Goal: Information Seeking & Learning: Learn about a topic

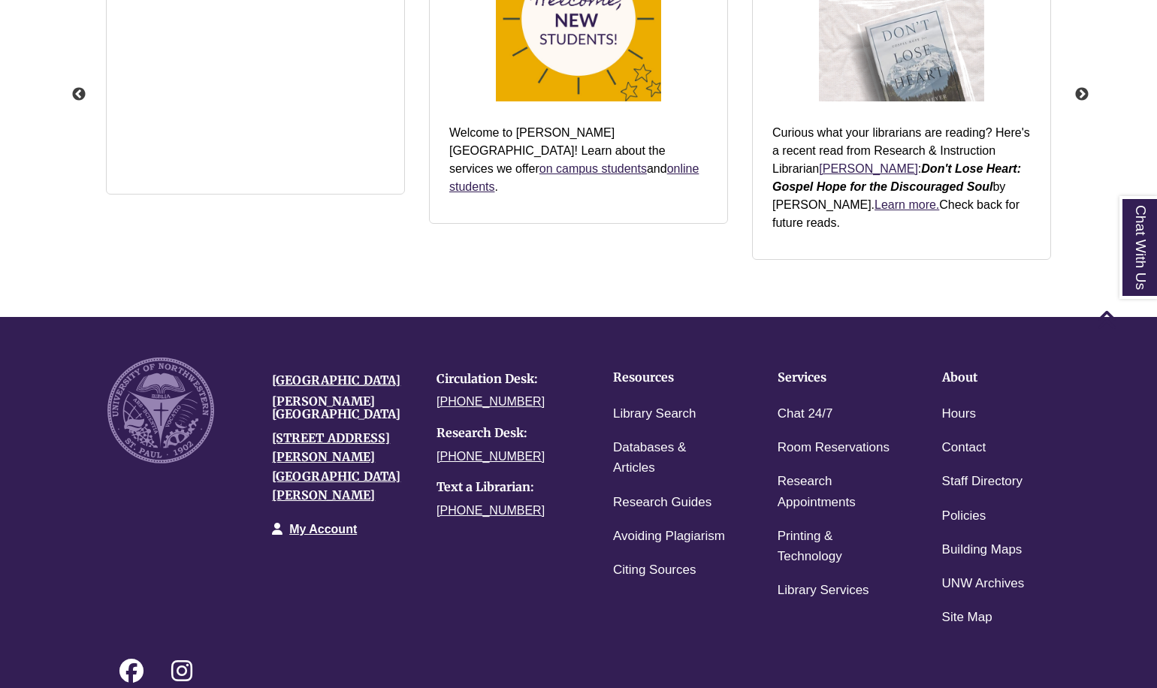
scroll to position [1974, 0]
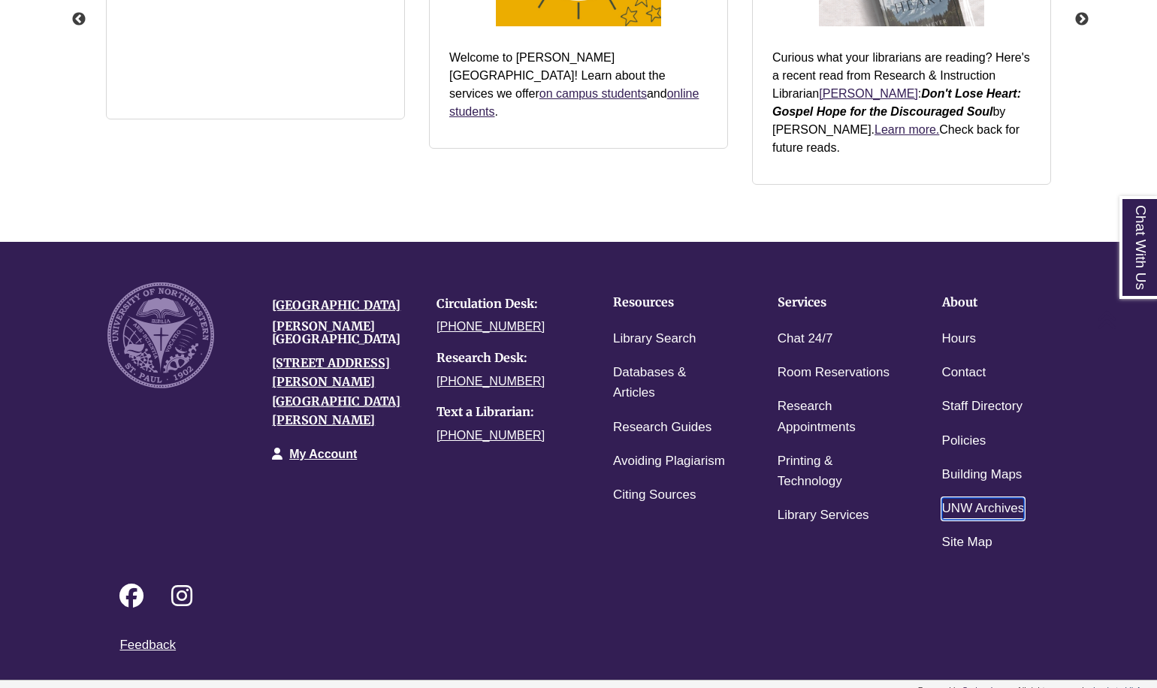
click at [970, 498] on link "UNW Archives" at bounding box center [983, 509] width 83 height 22
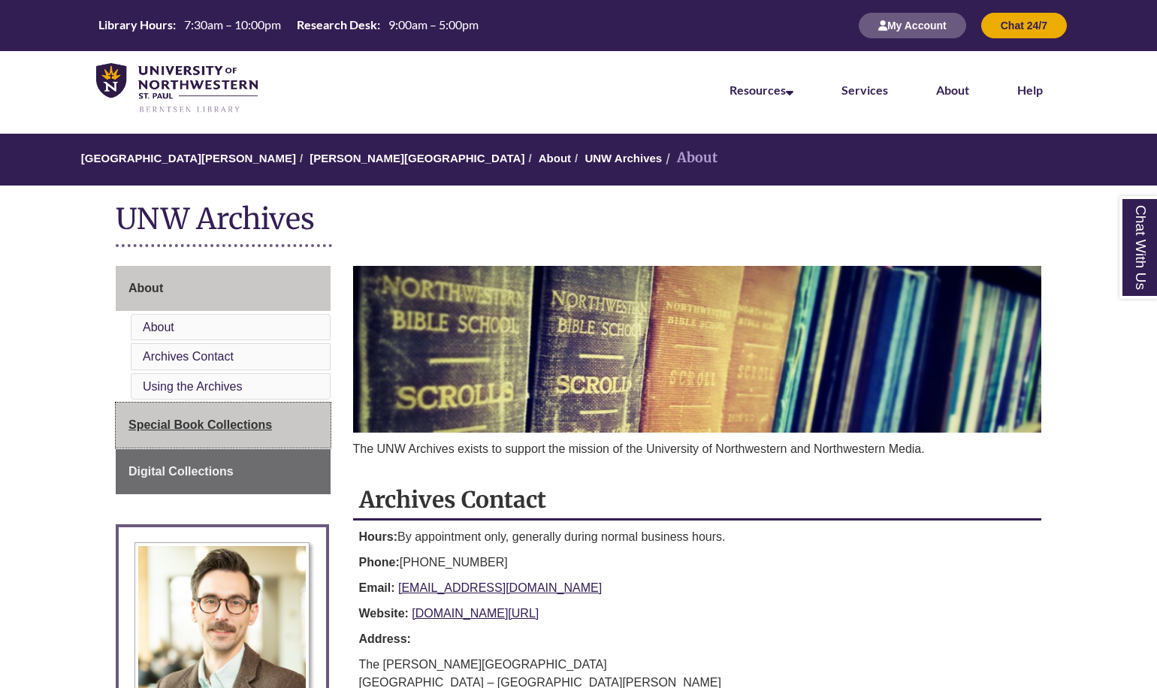
click at [194, 424] on span "Special Book Collections" at bounding box center [199, 424] width 143 height 13
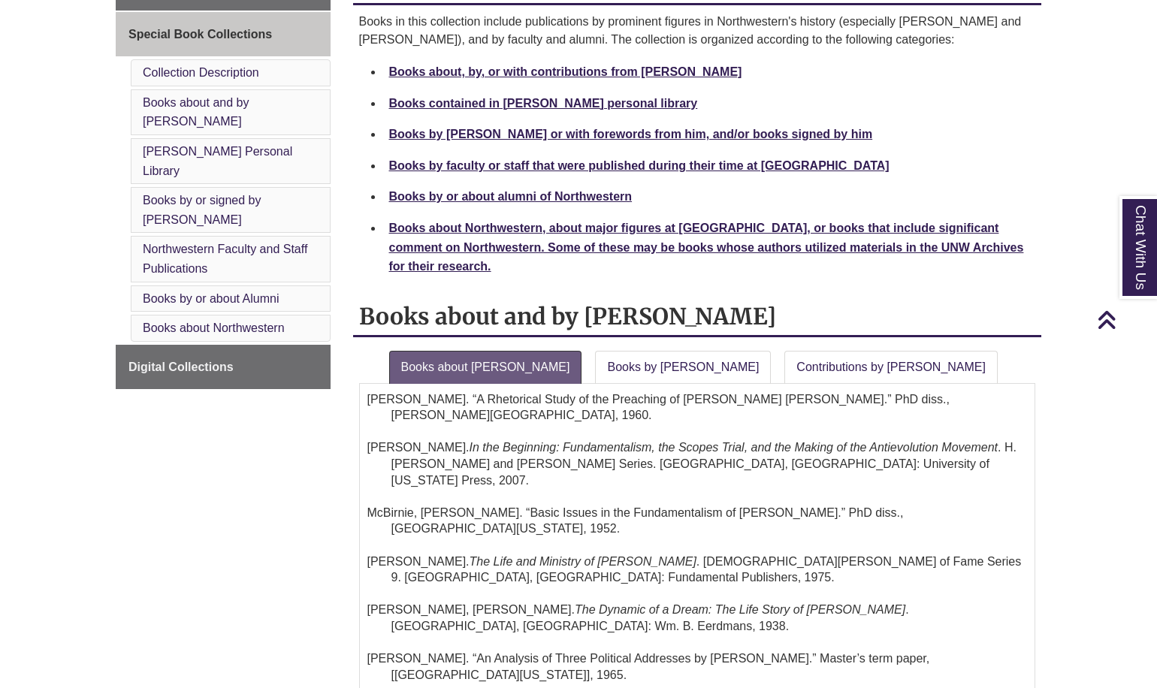
scroll to position [150, 0]
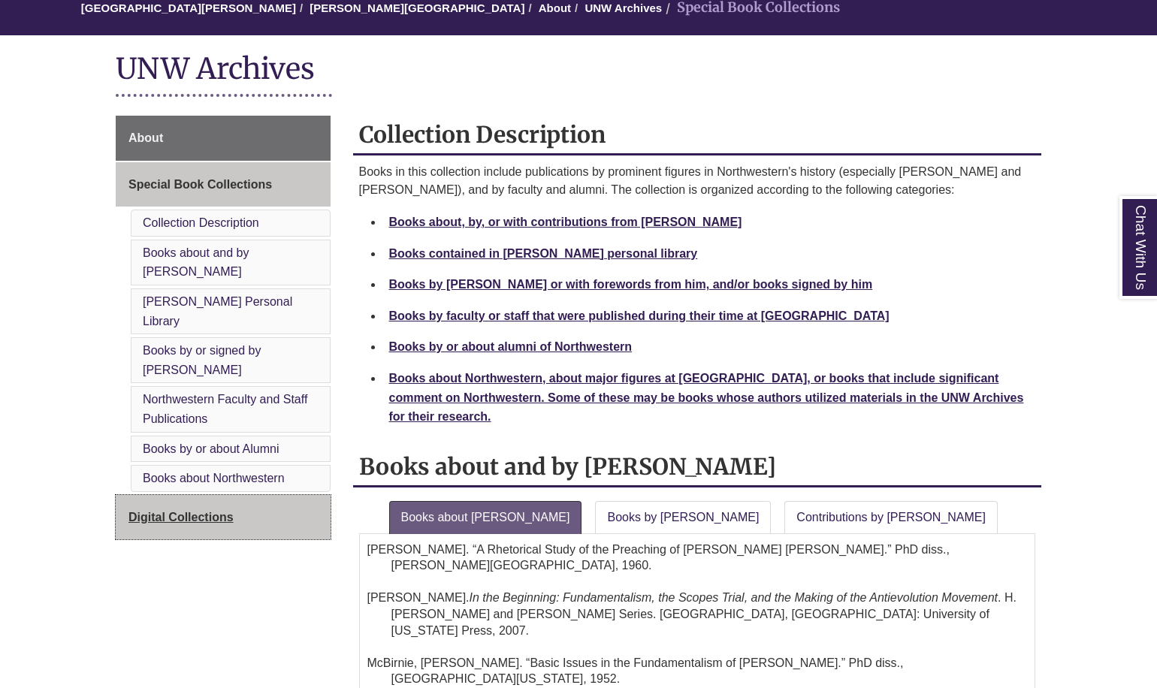
click at [195, 511] on span "Digital Collections" at bounding box center [180, 517] width 105 height 13
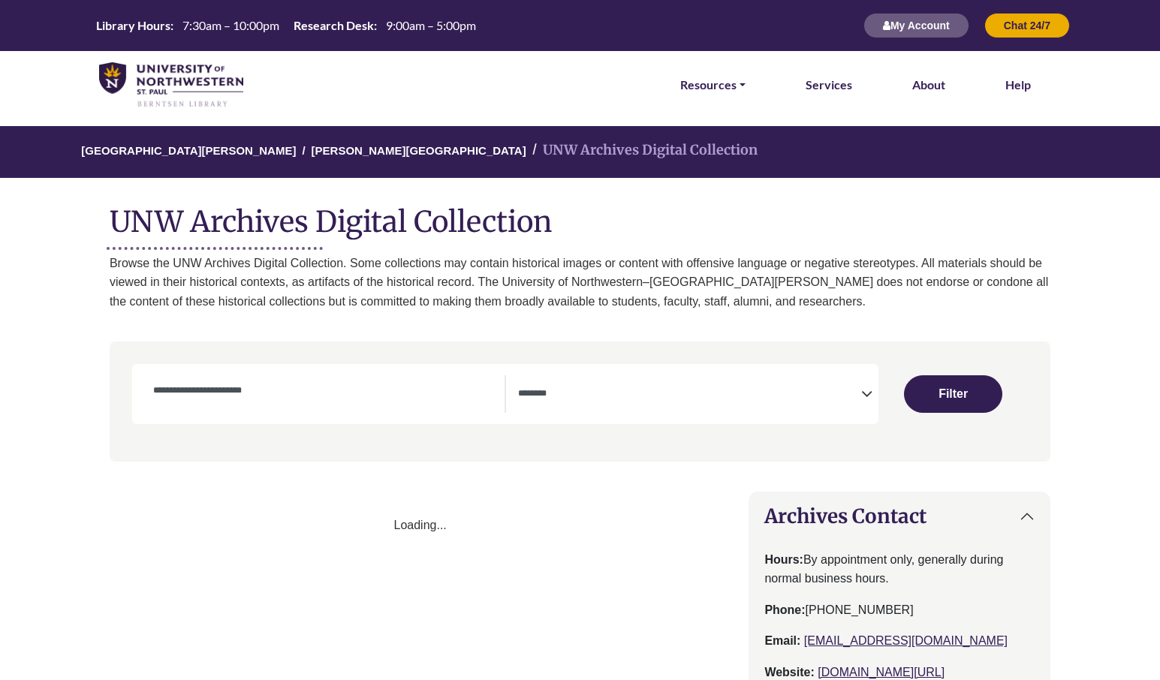
select select "Database Subject Filter"
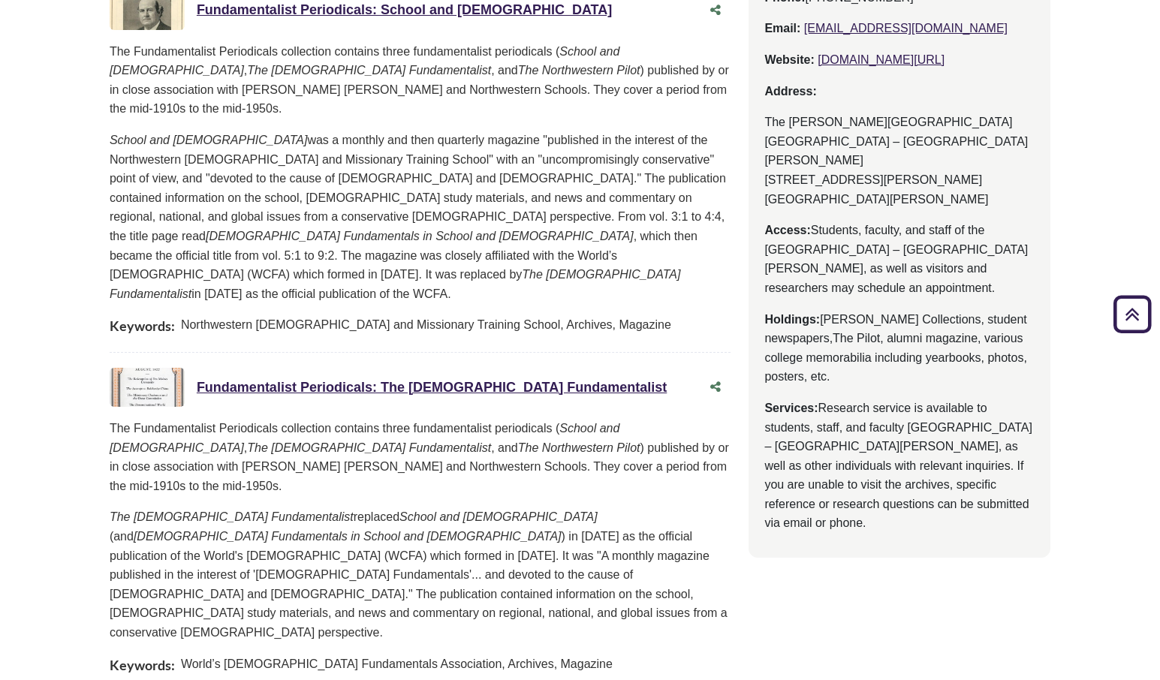
scroll to position [538, 0]
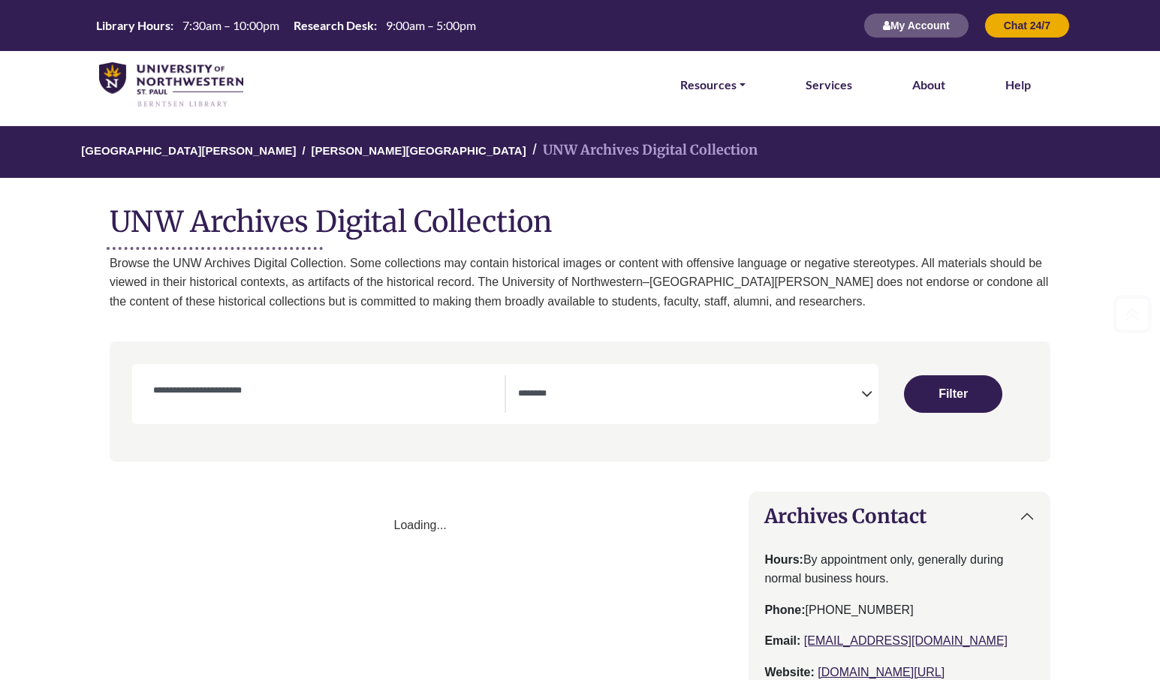
select select "Database Subject Filter"
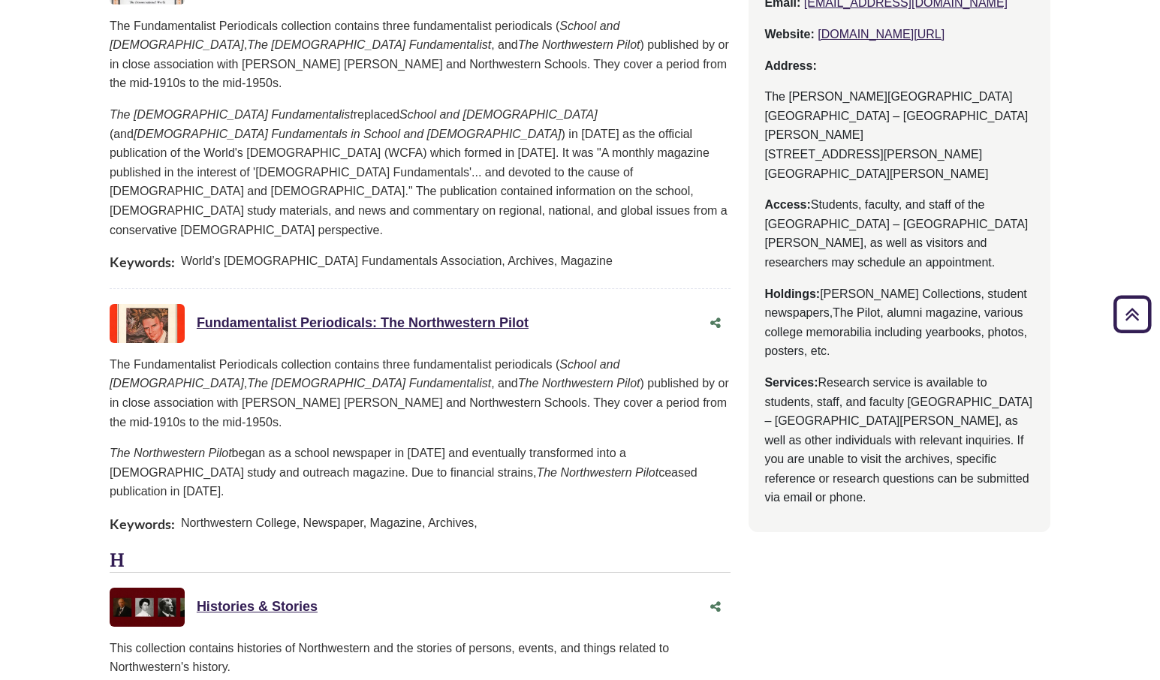
scroll to position [488, 0]
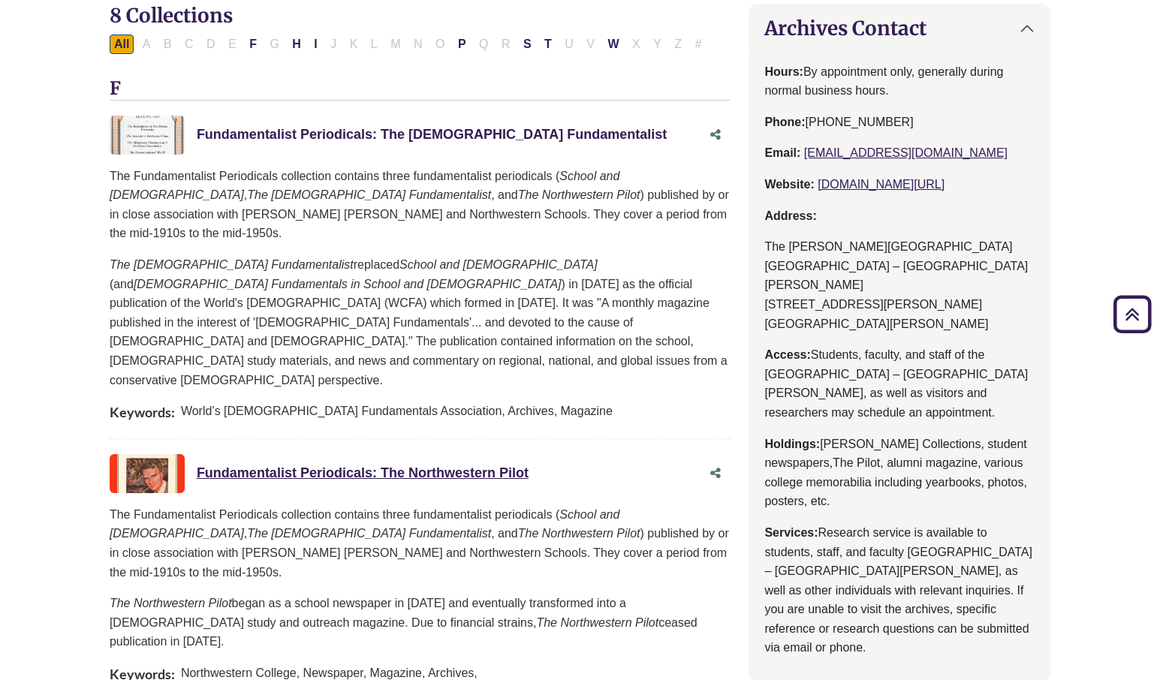
click at [409, 130] on link "Fundamentalist Periodicals: The Christian Fundamentalist This link opens in a n…" at bounding box center [432, 134] width 470 height 15
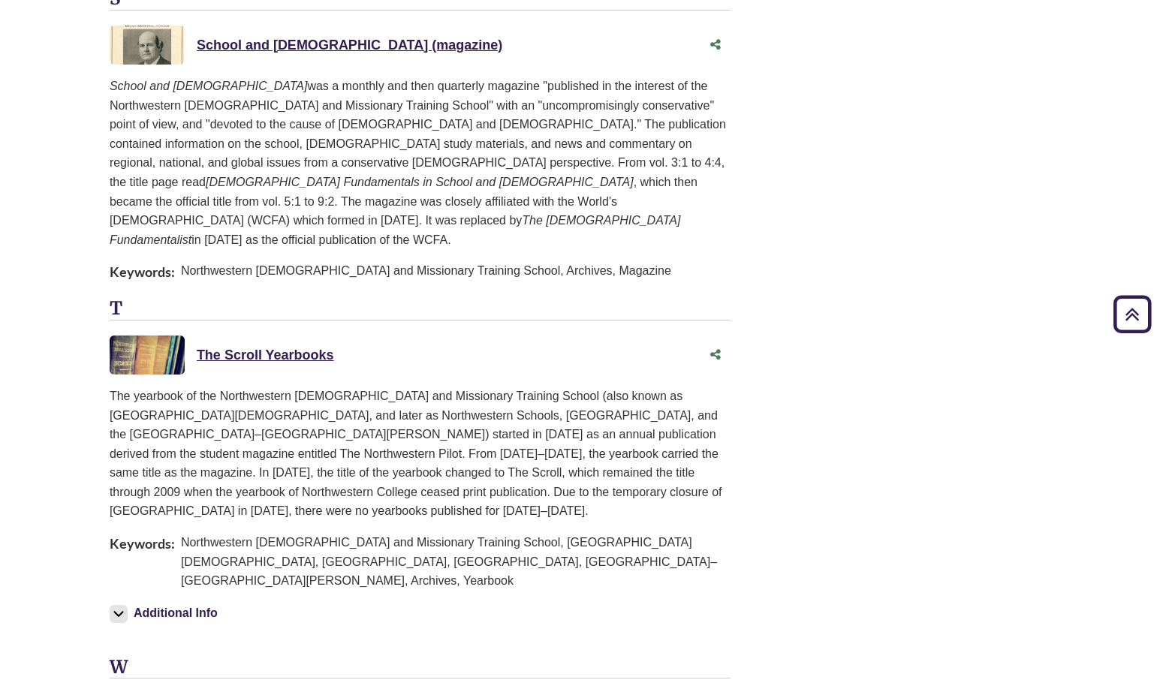
scroll to position [1953, 0]
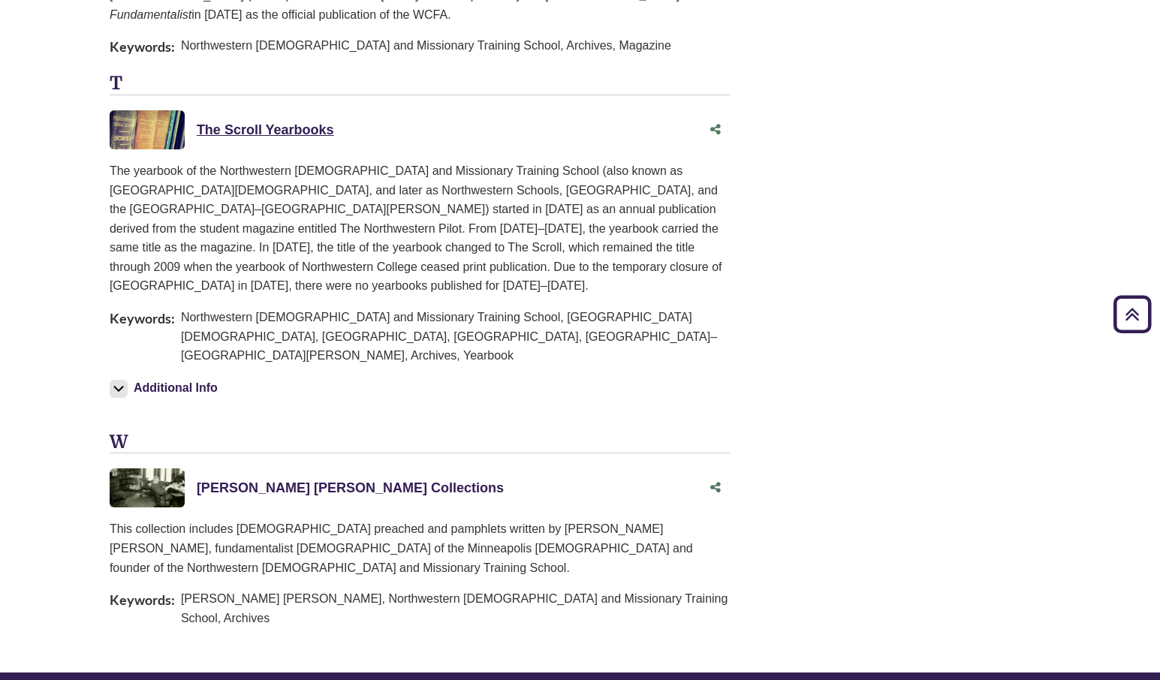
click at [379, 481] on link "William Bell Riley Collections This link opens in a new window" at bounding box center [350, 488] width 307 height 15
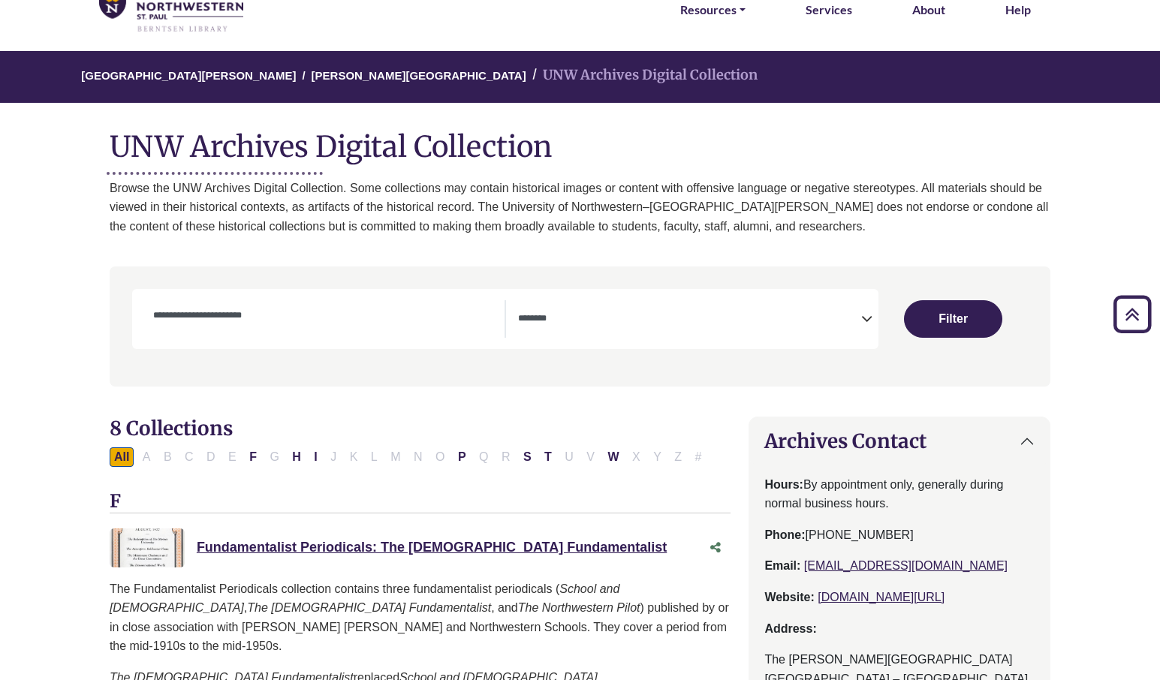
scroll to position [0, 0]
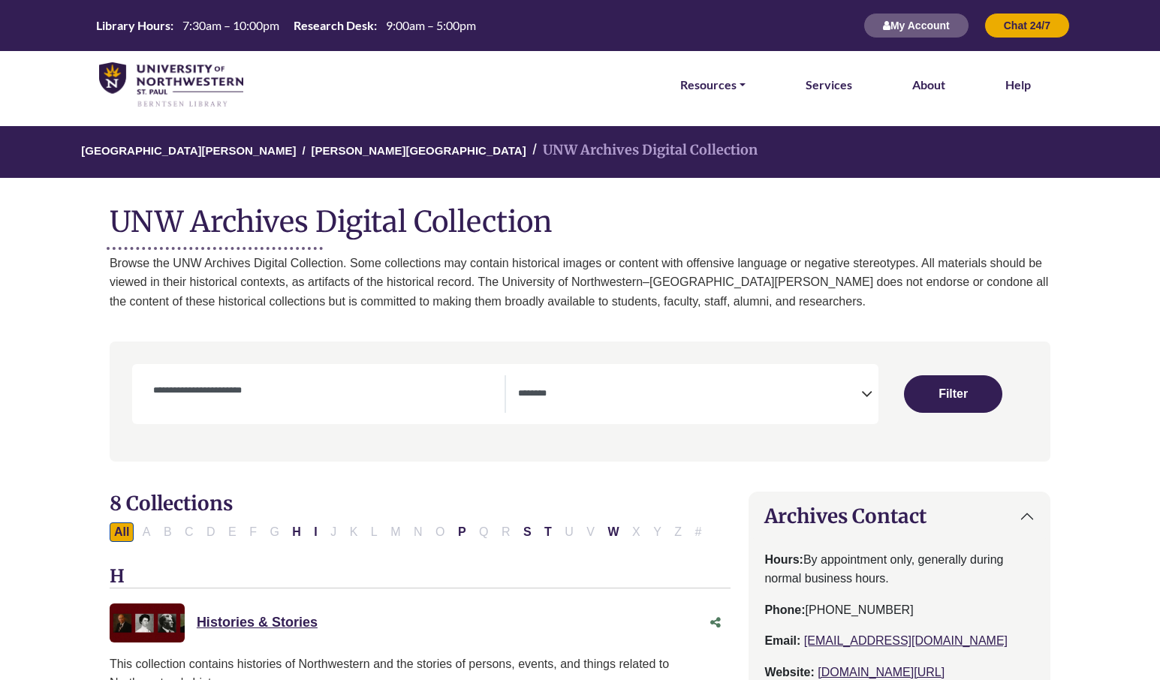
select select "Database Subject Filter"
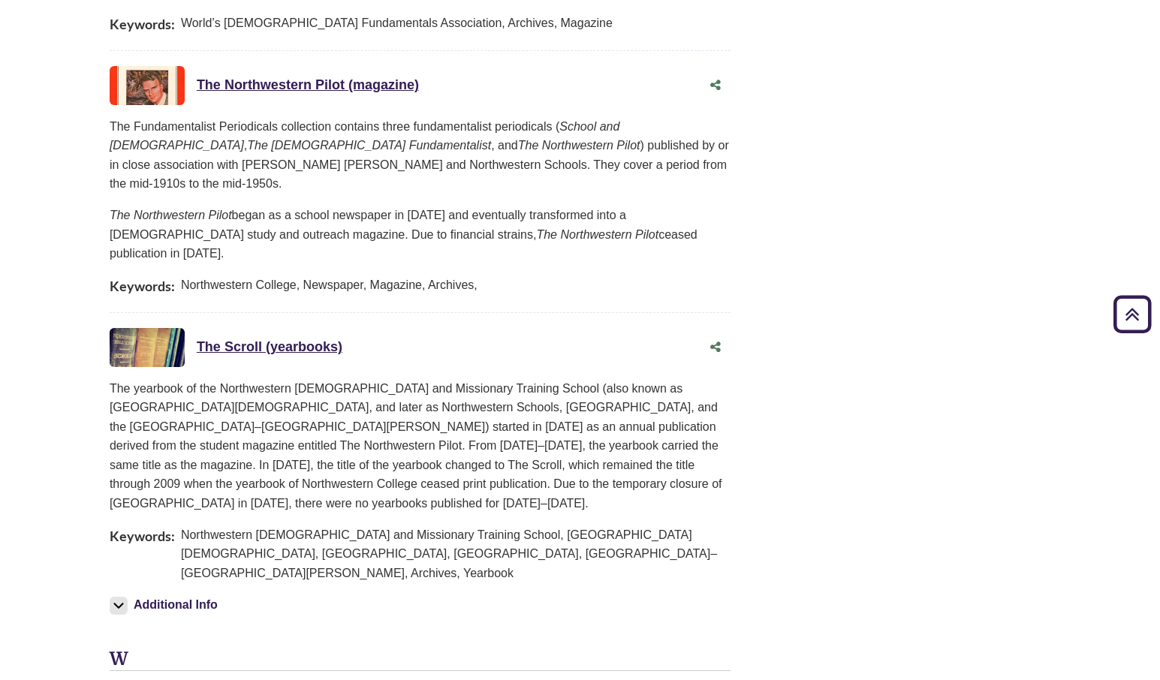
scroll to position [1878, 0]
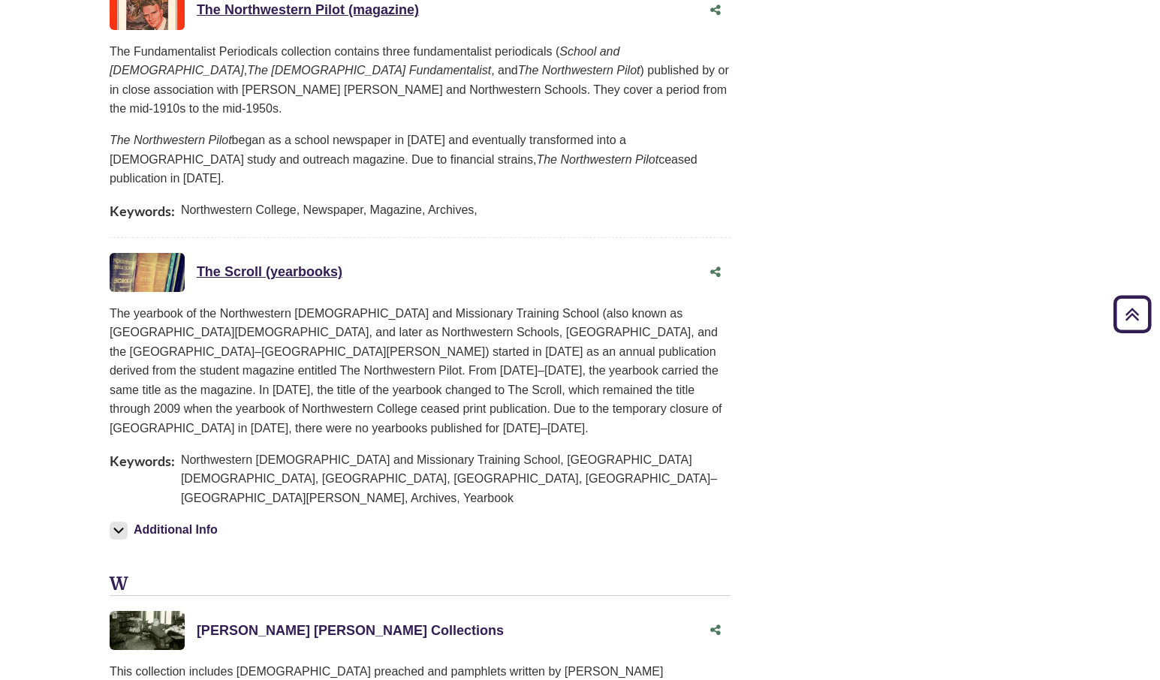
click at [358, 623] on link "William Bell Riley Collections This link opens in a new window" at bounding box center [350, 630] width 307 height 15
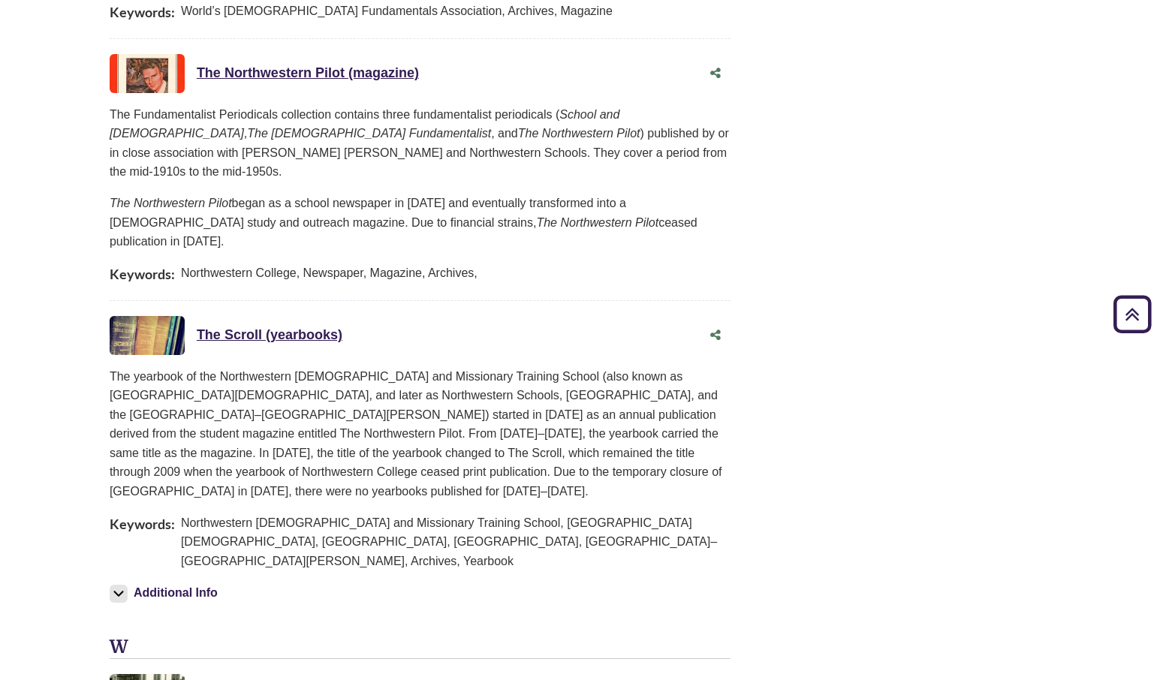
scroll to position [1890, 0]
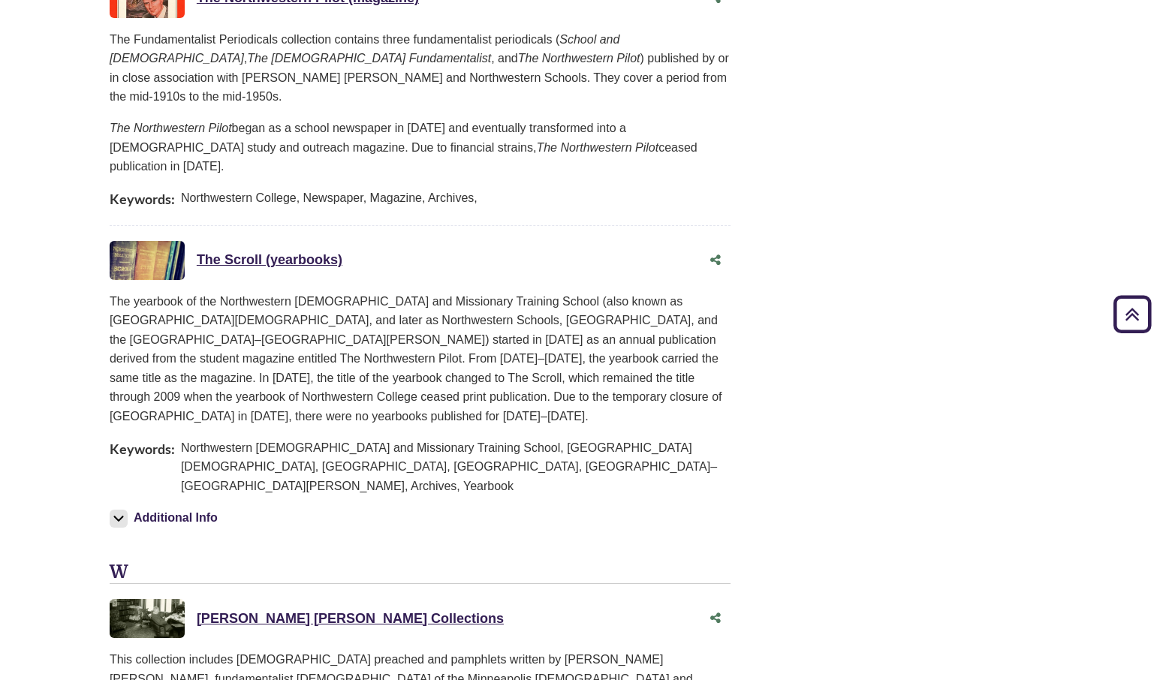
click at [117, 510] on img at bounding box center [119, 519] width 18 height 18
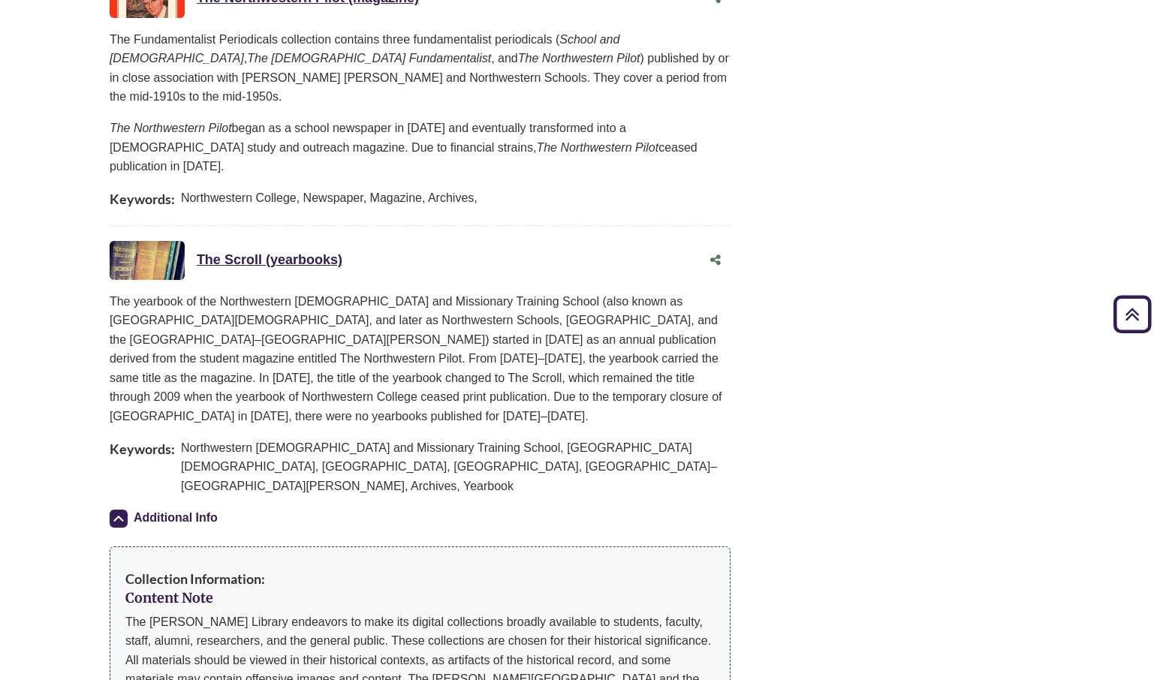
click at [117, 510] on img at bounding box center [119, 519] width 18 height 18
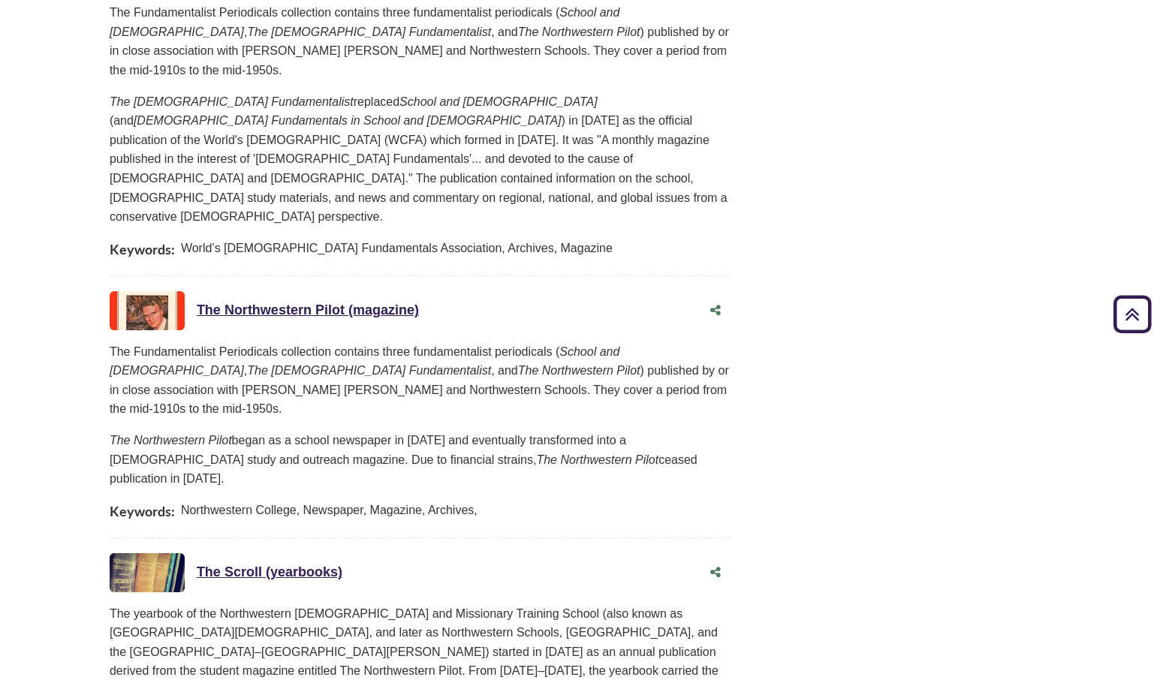
scroll to position [1803, 0]
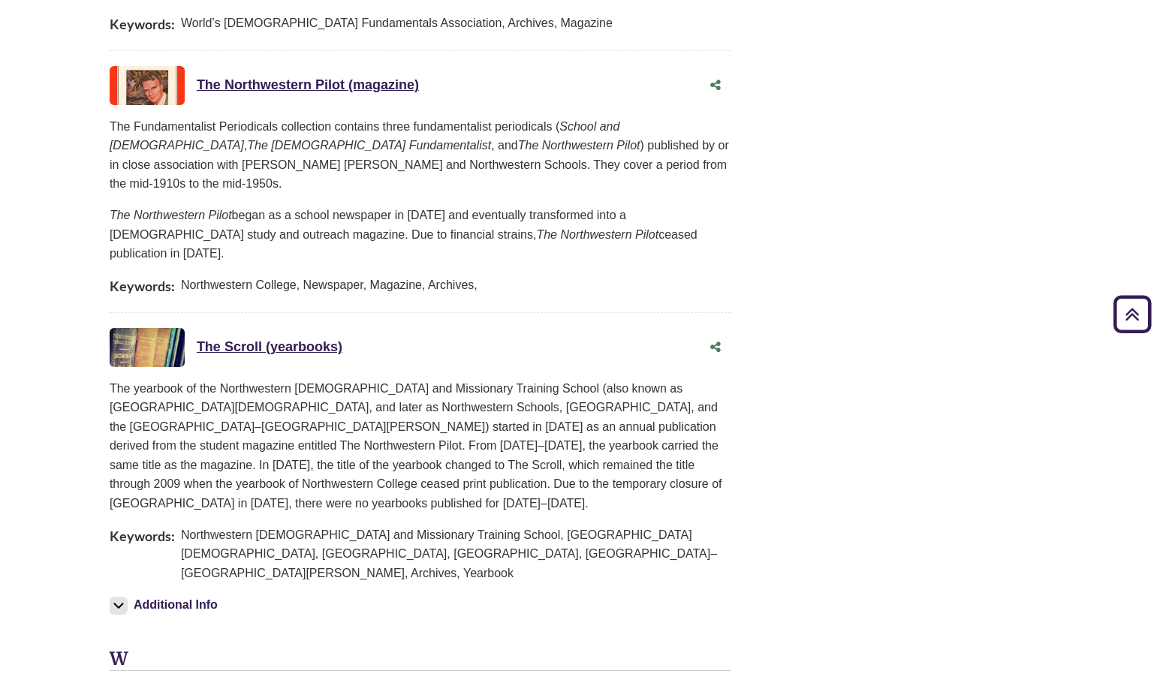
click at [112, 597] on img at bounding box center [119, 606] width 18 height 18
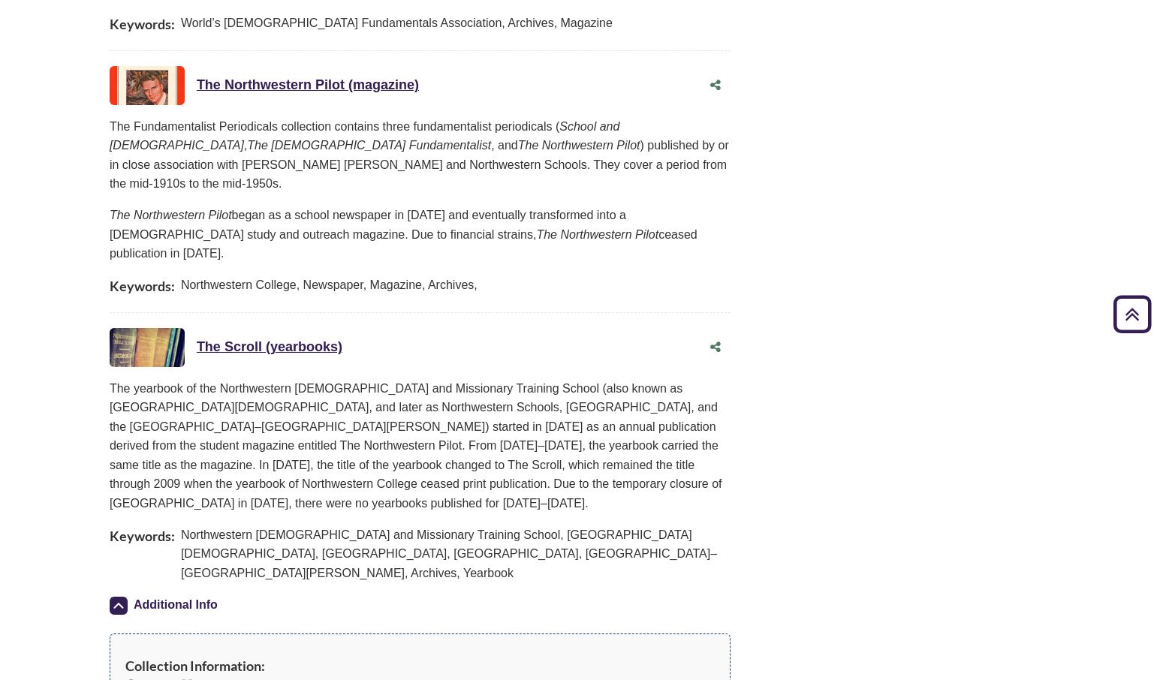
click at [118, 597] on img at bounding box center [119, 606] width 18 height 18
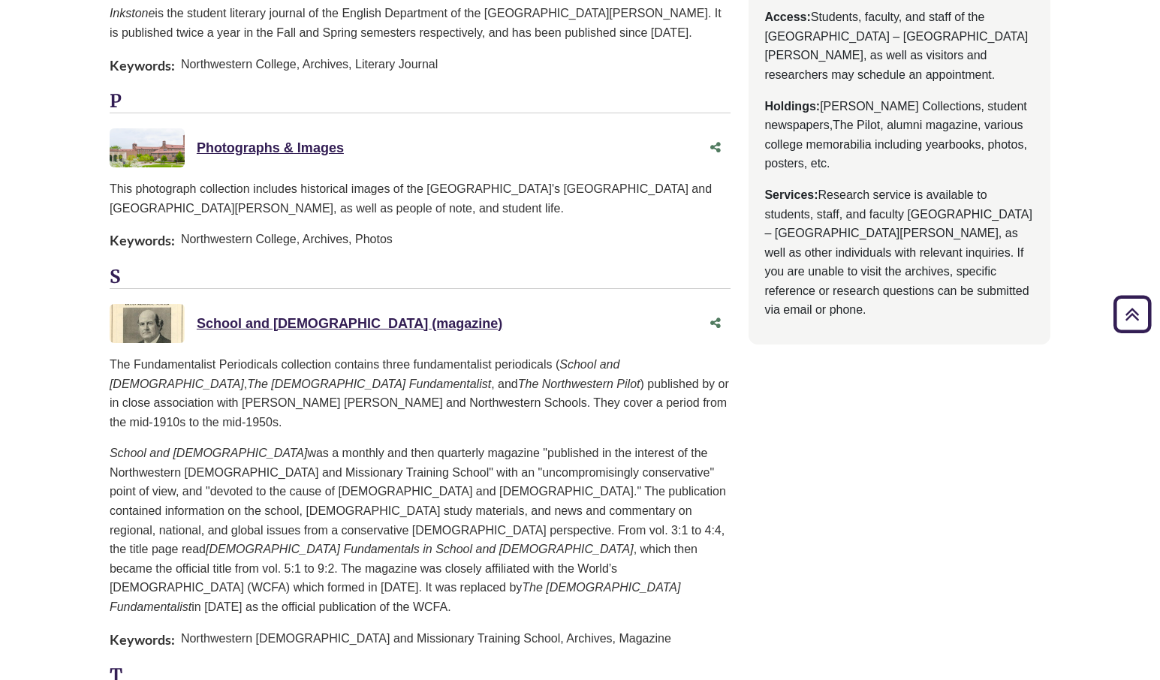
scroll to position [526, 0]
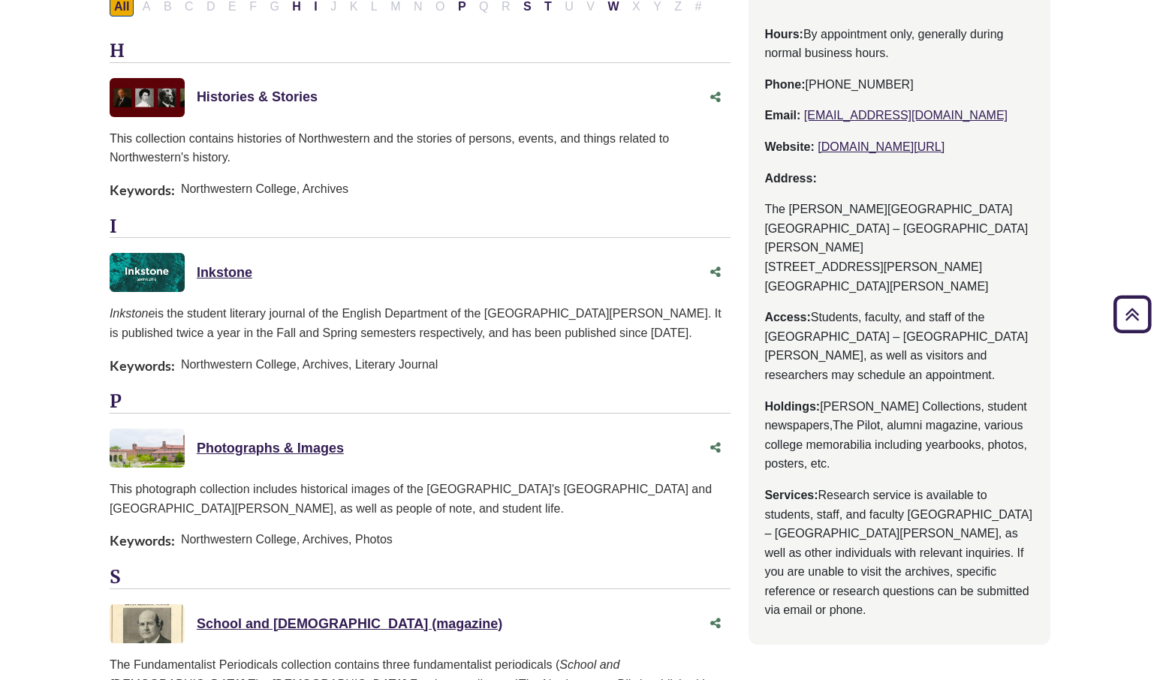
click at [241, 96] on link "Histories & Stories This link opens in a new window" at bounding box center [257, 96] width 121 height 15
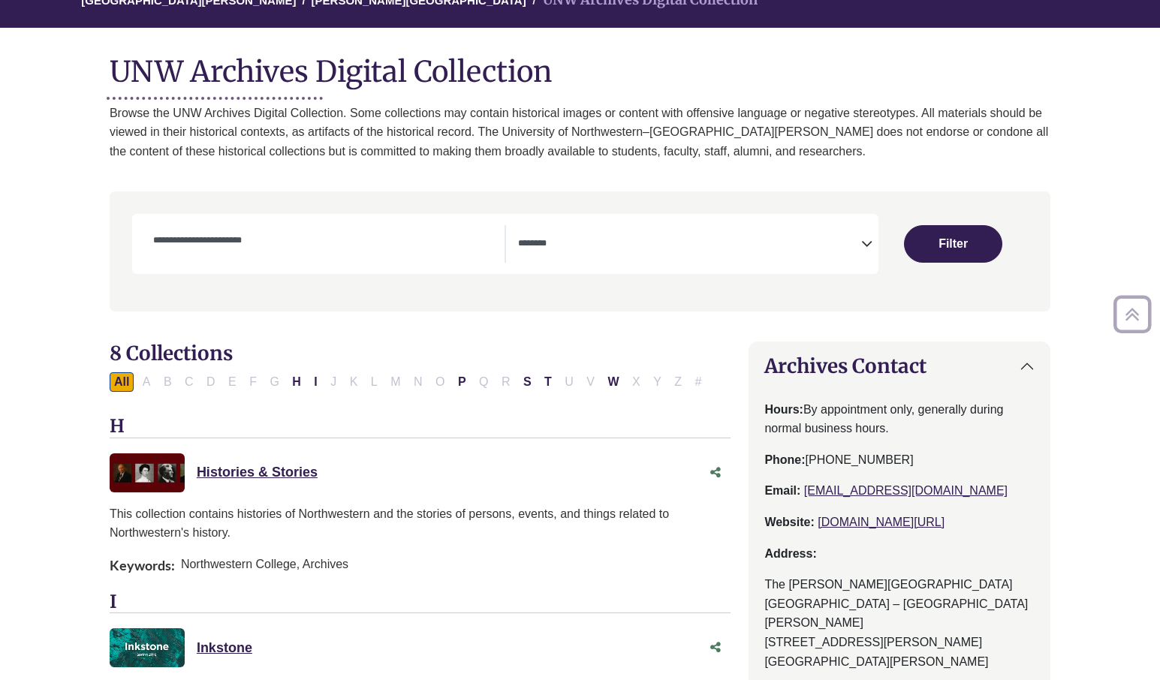
scroll to position [0, 0]
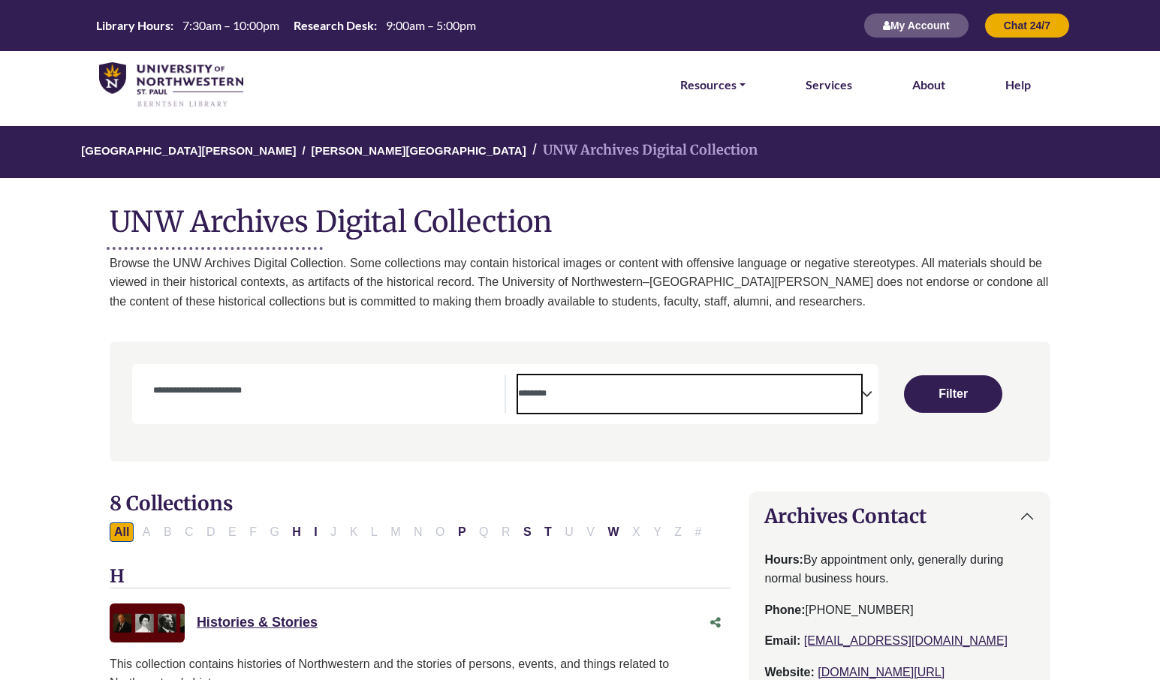
click at [850, 387] on span "Search filters" at bounding box center [689, 391] width 343 height 13
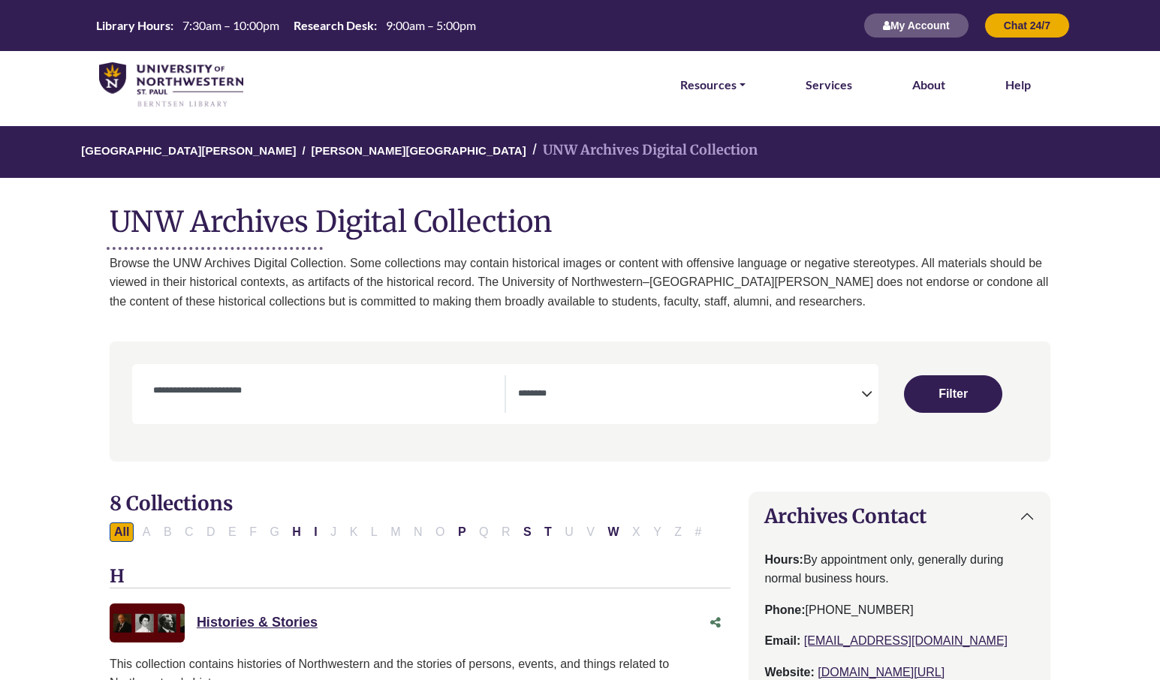
click at [218, 399] on input "Collection Title/Keyword" at bounding box center [324, 391] width 361 height 18
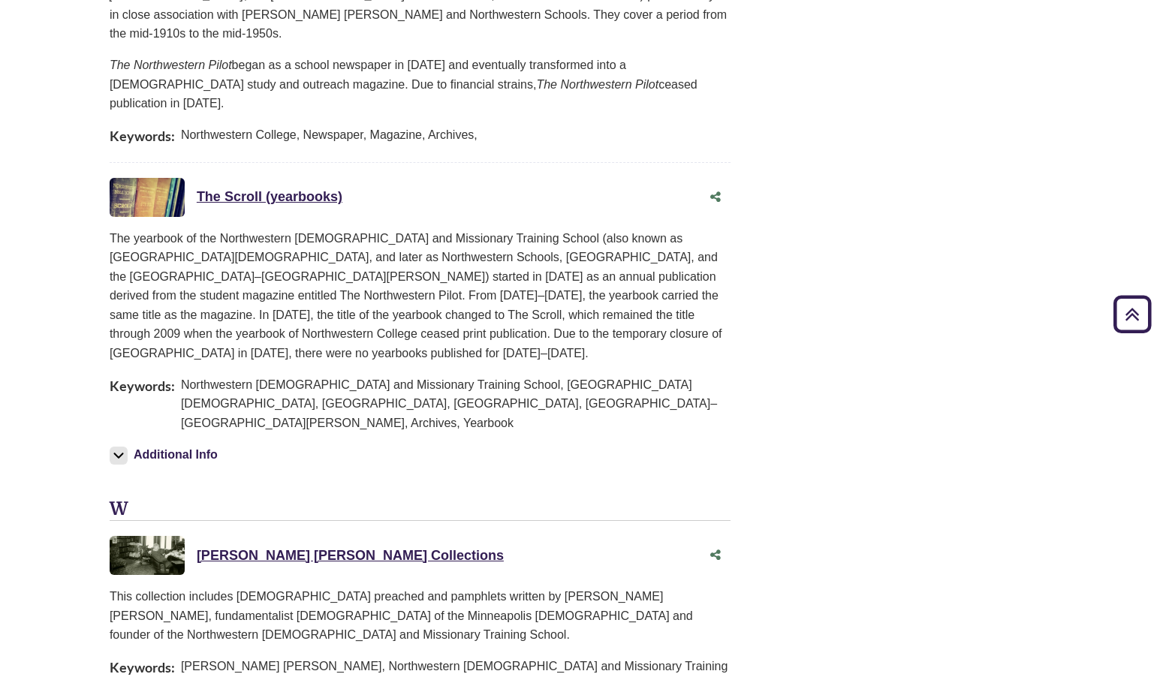
scroll to position [2265, 0]
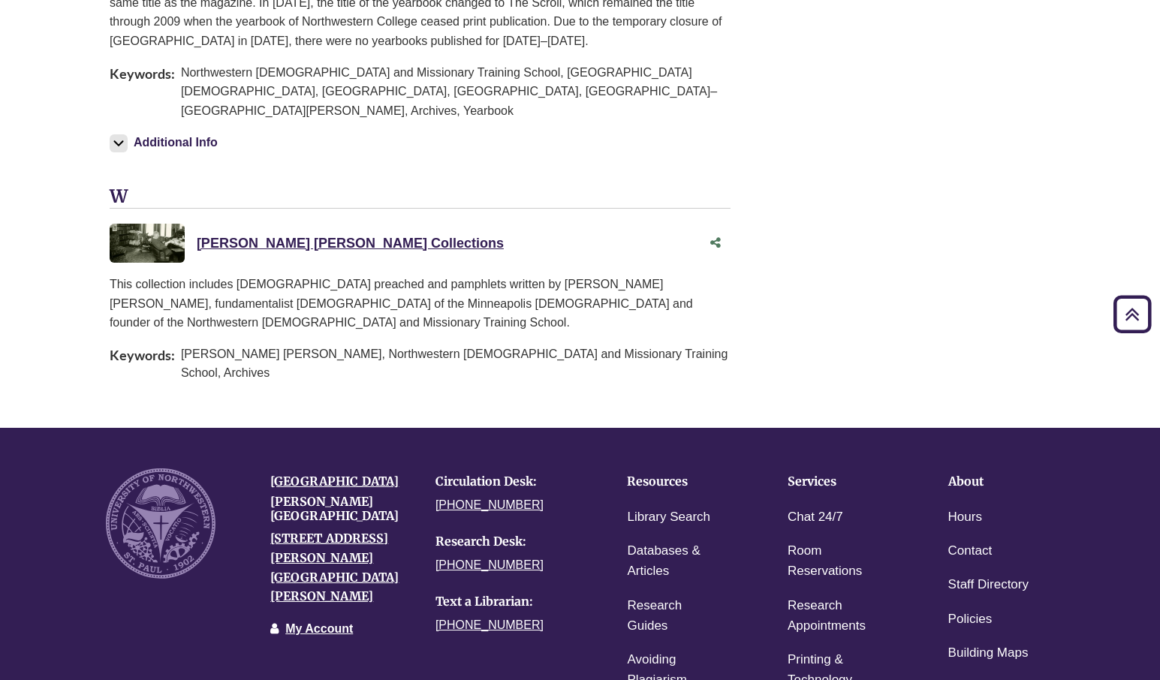
click at [973, 677] on link "UNW Archives" at bounding box center [990, 688] width 83 height 22
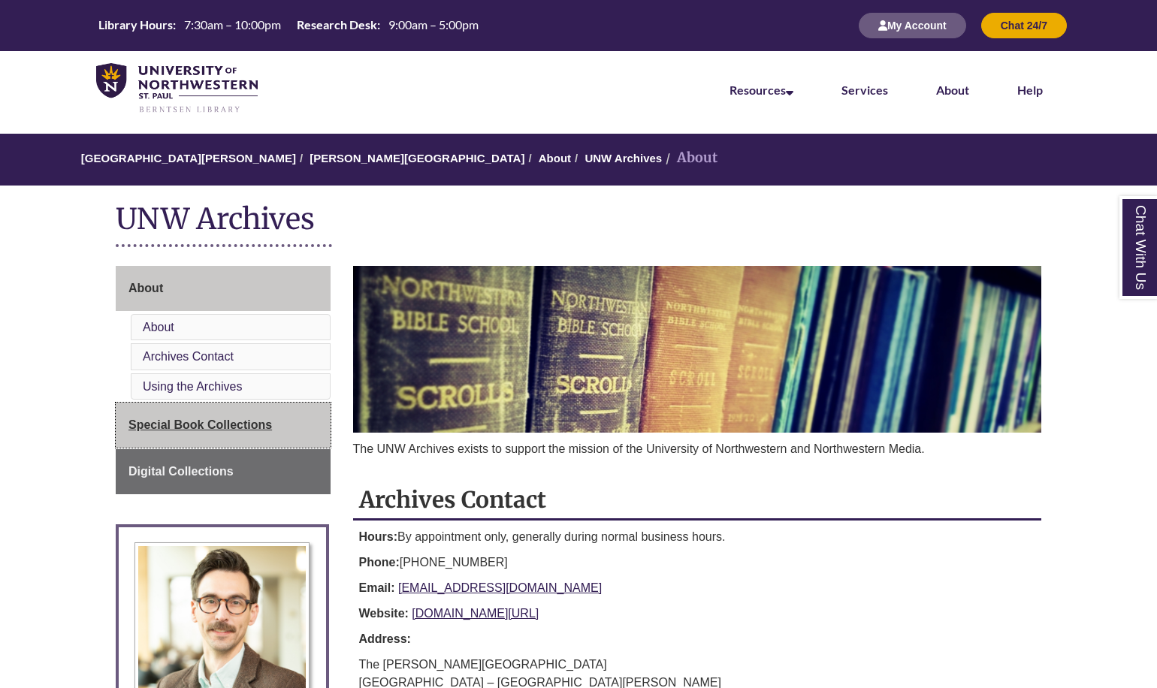
click at [171, 417] on link "Special Book Collections" at bounding box center [223, 425] width 215 height 45
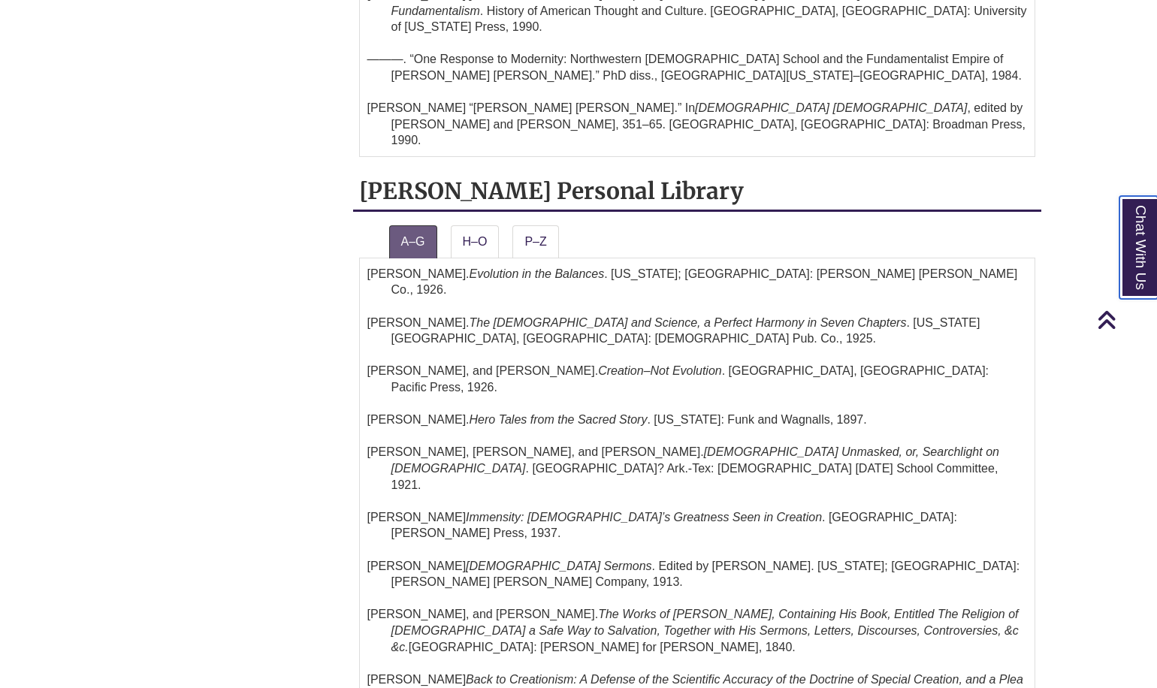
scroll to position [751, 0]
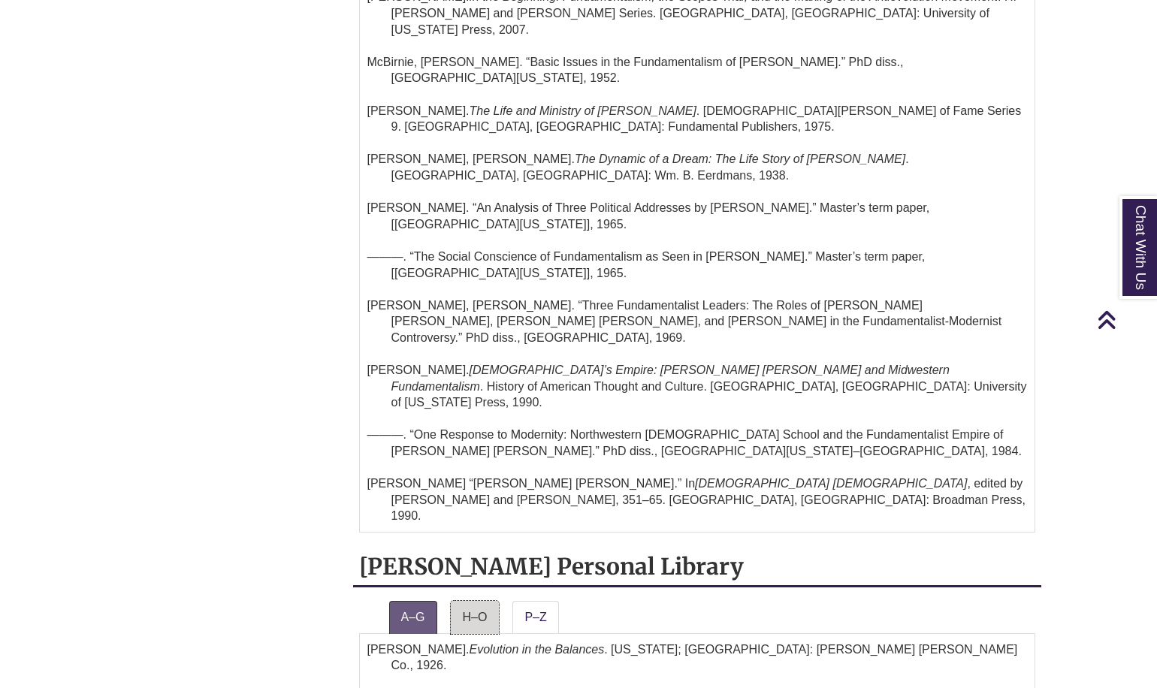
click at [479, 601] on link "H–O" at bounding box center [475, 617] width 49 height 33
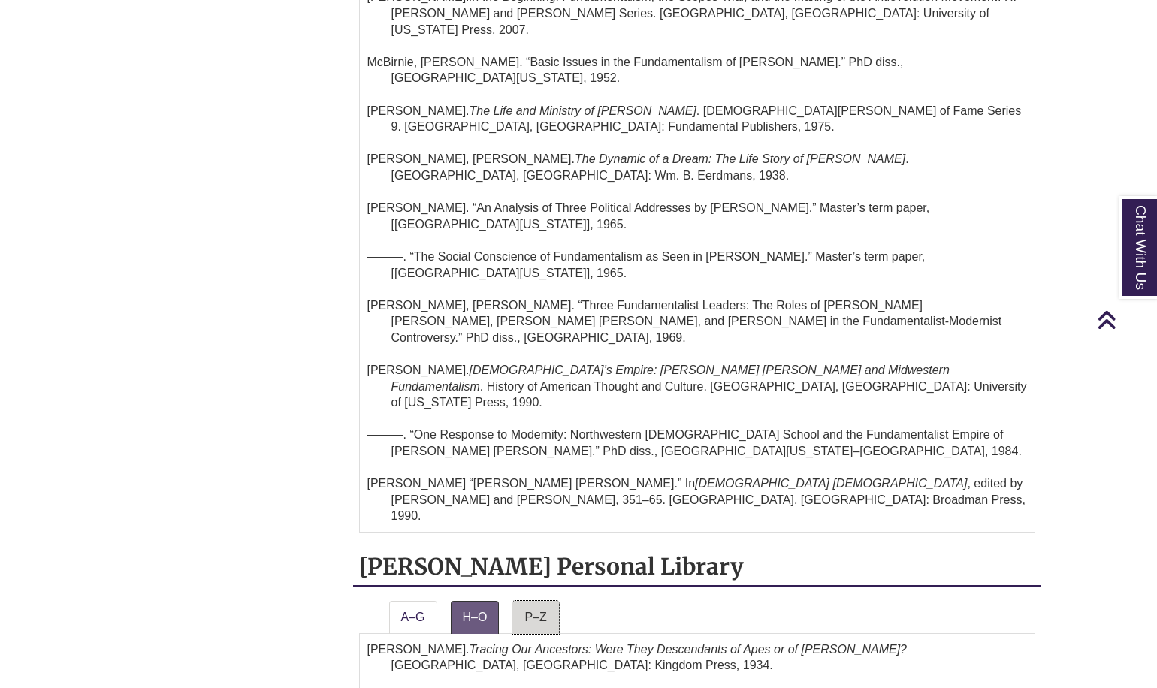
click at [540, 601] on link "P–Z" at bounding box center [535, 617] width 46 height 33
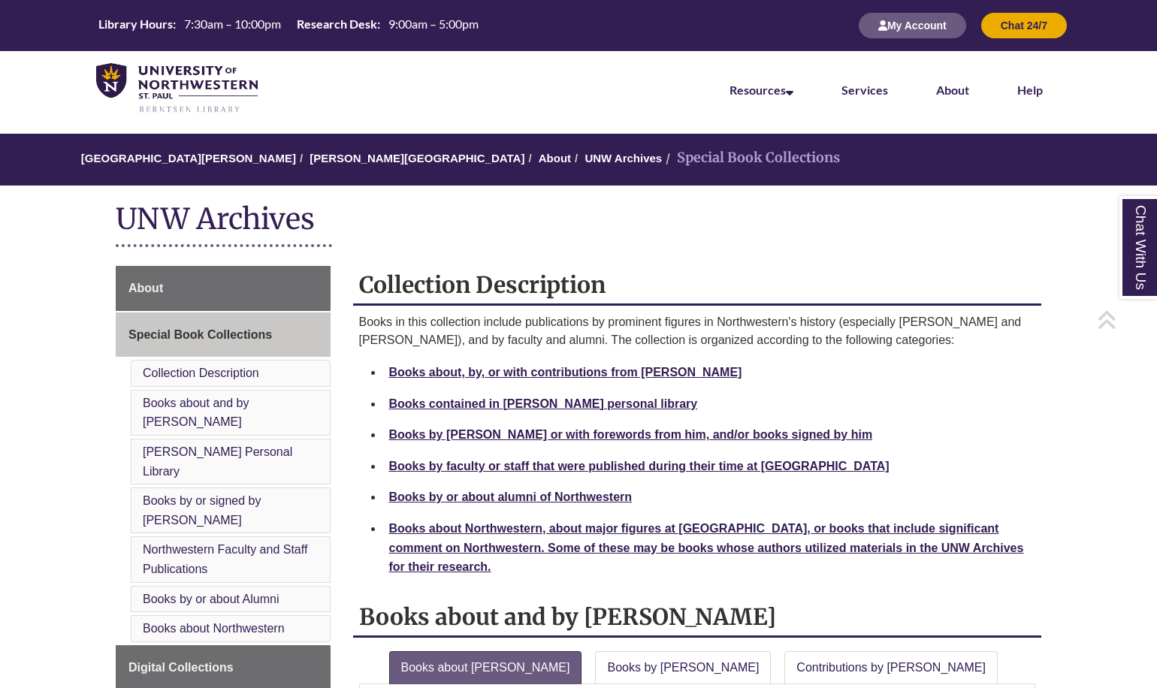
scroll to position [376, 0]
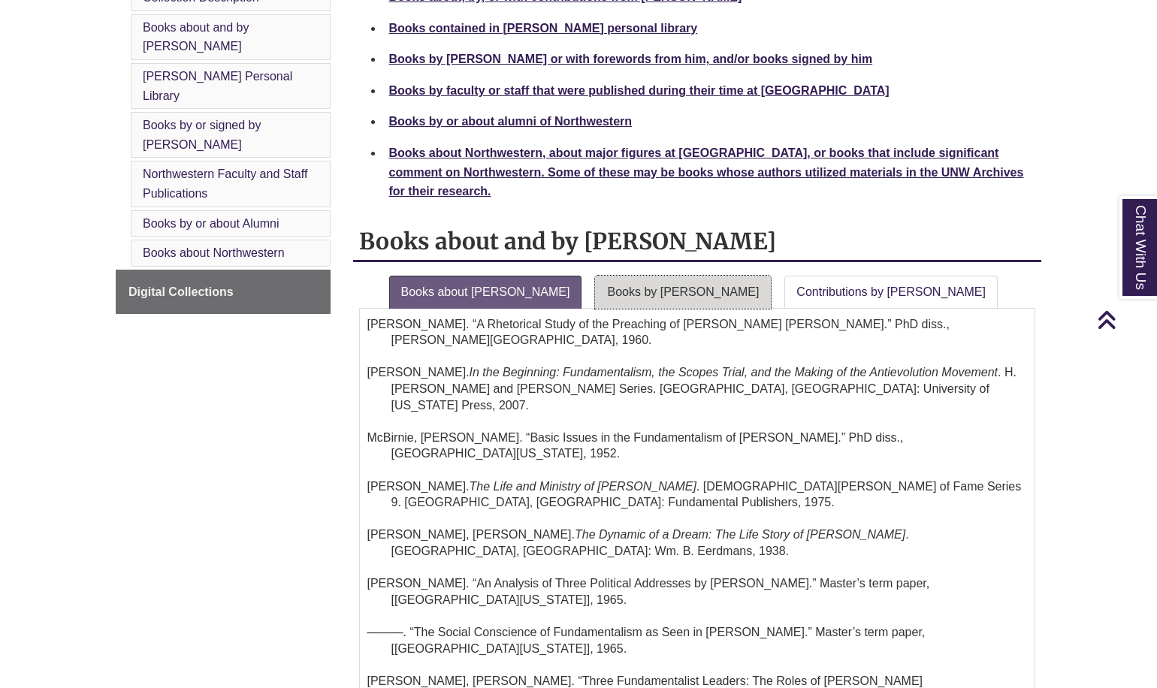
click at [595, 301] on link "Books by Riley" at bounding box center [683, 292] width 176 height 33
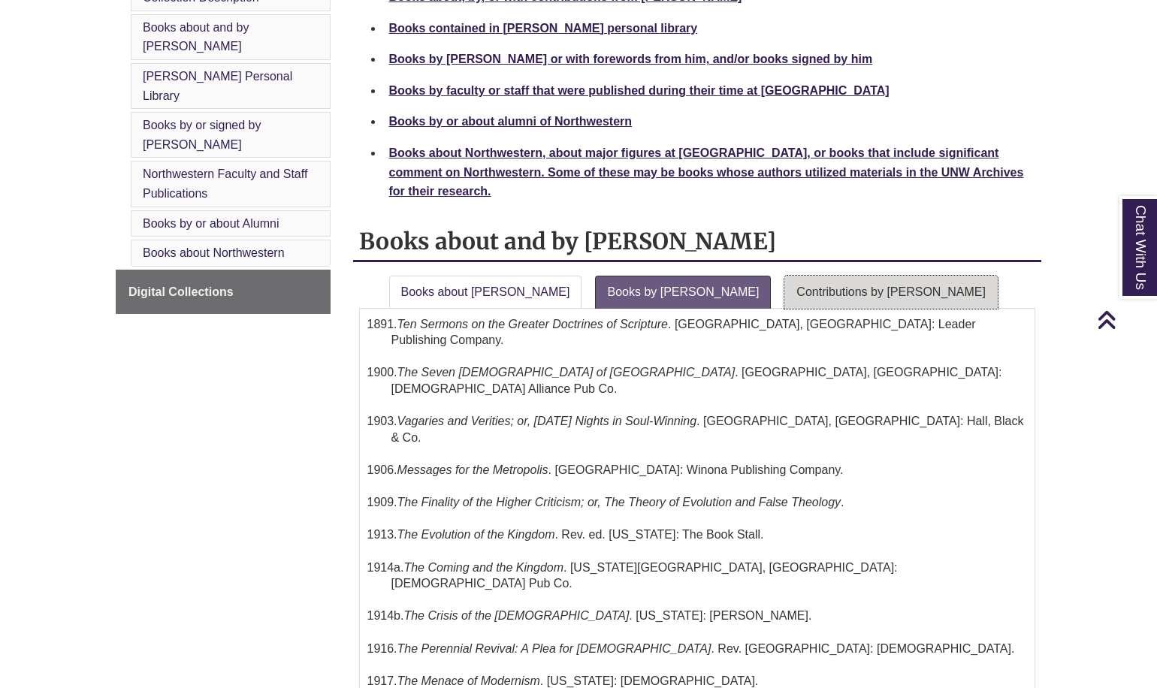
click at [784, 297] on link "Contributions by Riley" at bounding box center [890, 292] width 213 height 33
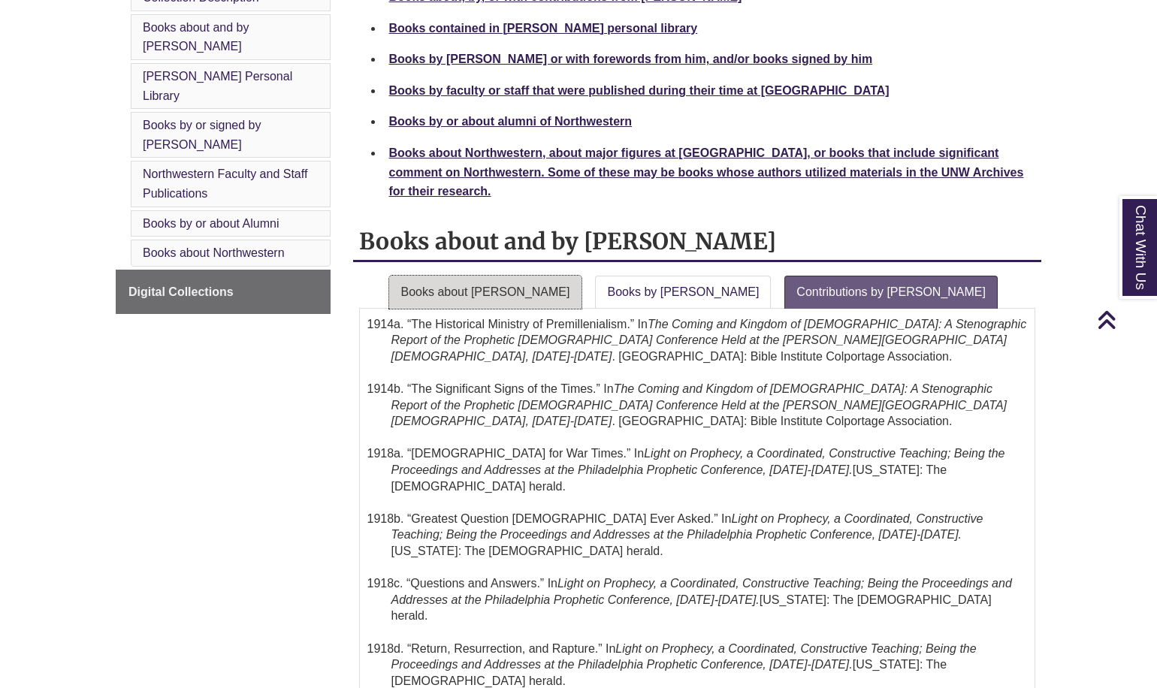
click at [457, 279] on link "Books about Riley" at bounding box center [485, 292] width 193 height 33
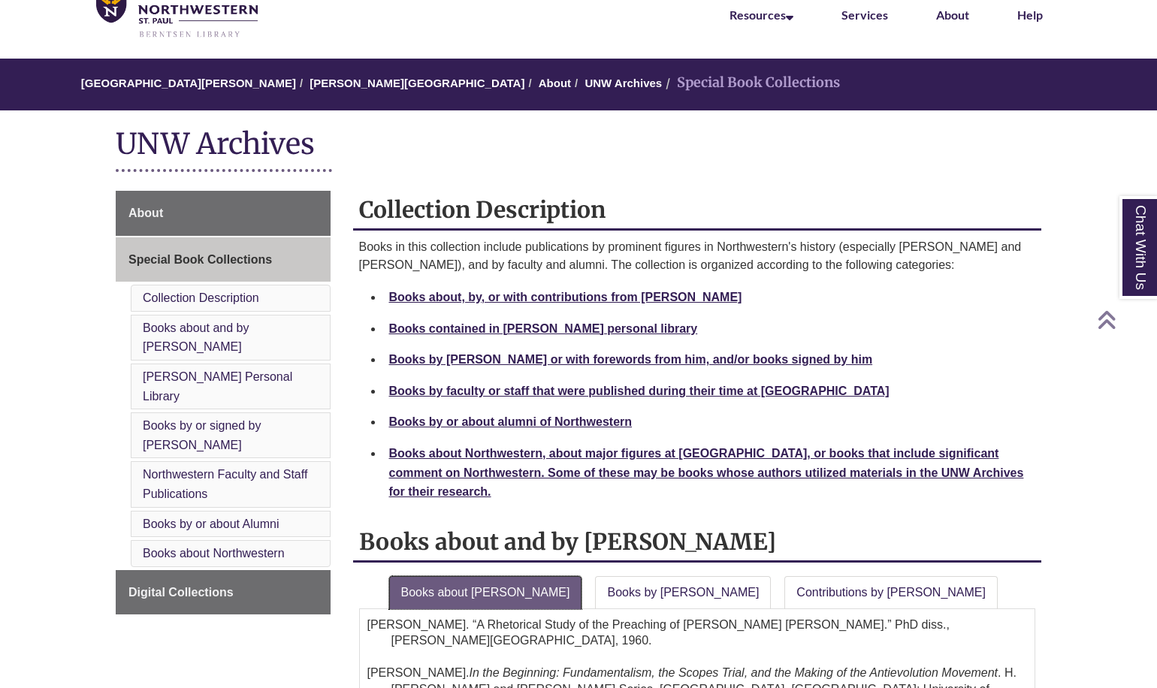
scroll to position [0, 0]
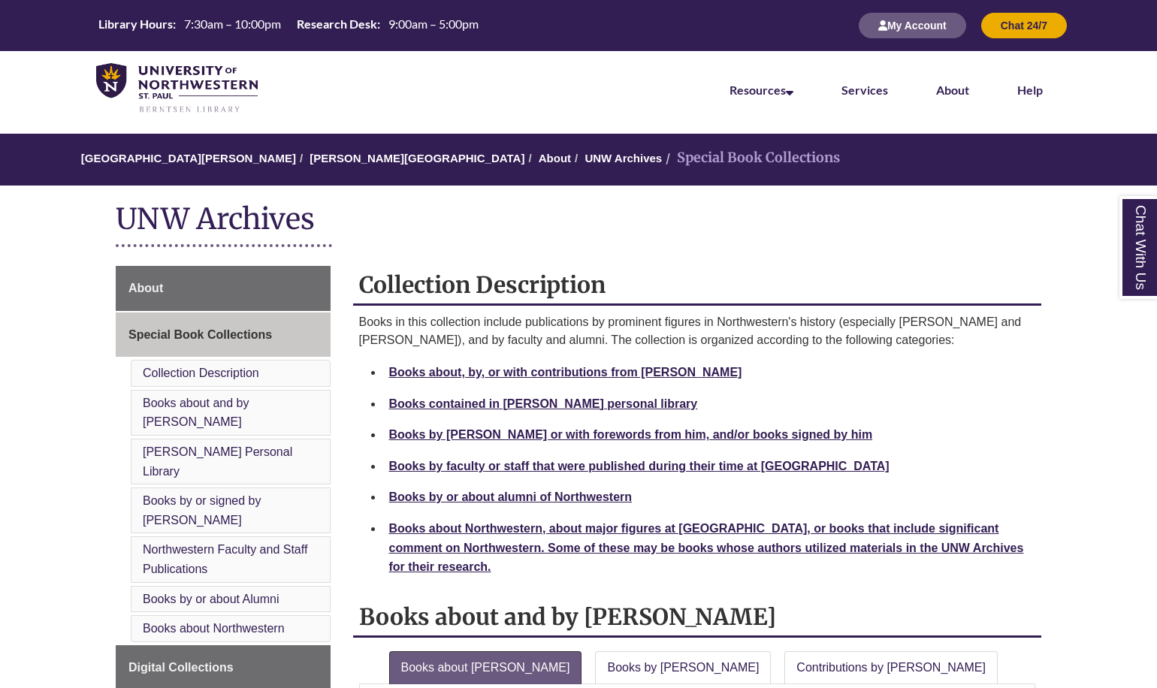
click at [584, 158] on link "UNW Archives" at bounding box center [622, 158] width 77 height 13
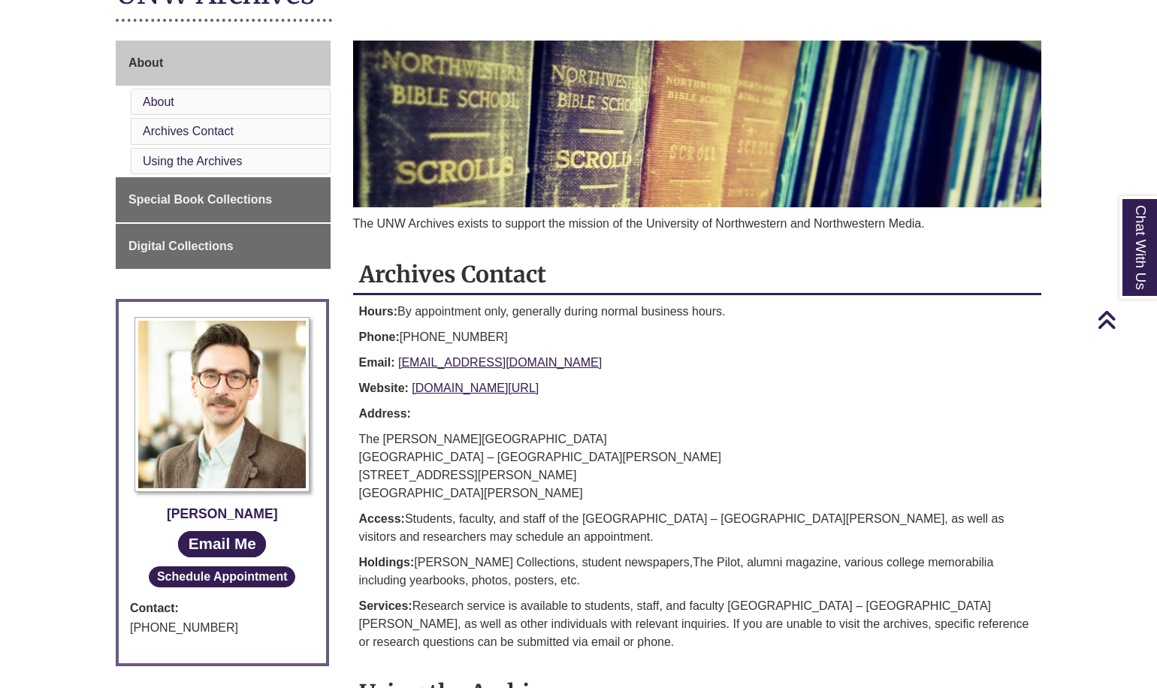
scroll to position [75, 0]
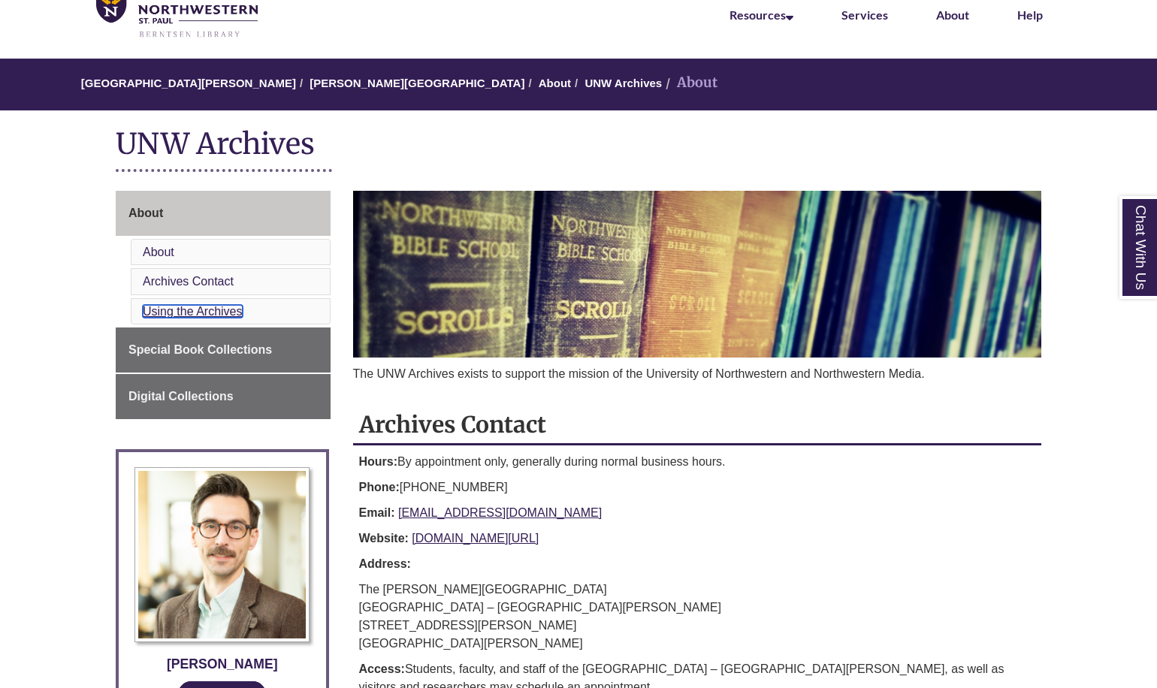
click at [177, 311] on link "Using the Archives" at bounding box center [193, 311] width 100 height 13
